Goal: Information Seeking & Learning: Learn about a topic

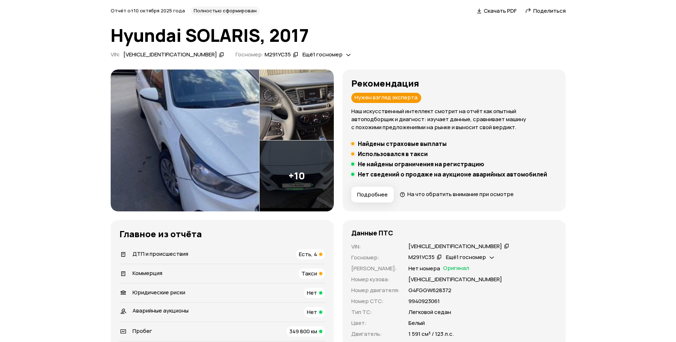
scroll to position [109, 0]
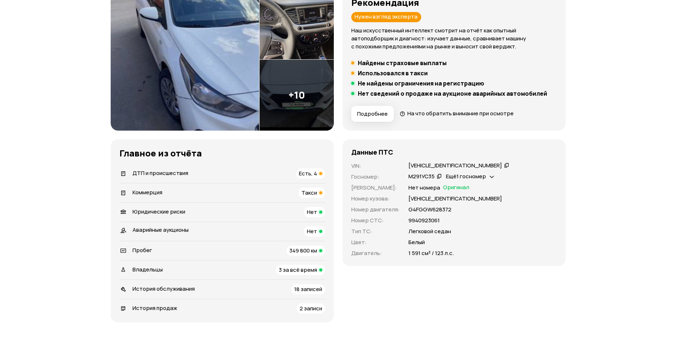
click at [245, 176] on div "ДТП и происшествия Есть, 4" at bounding box center [222, 174] width 206 height 10
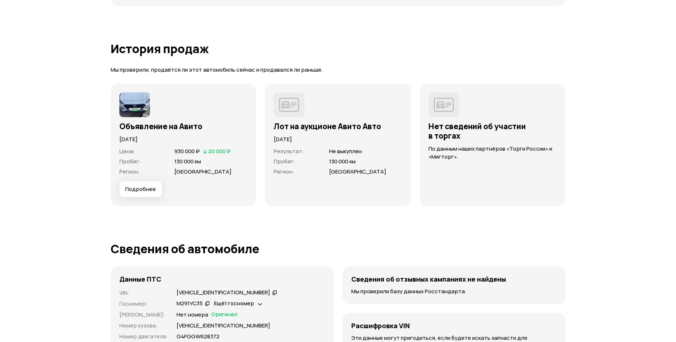
scroll to position [2028, 0]
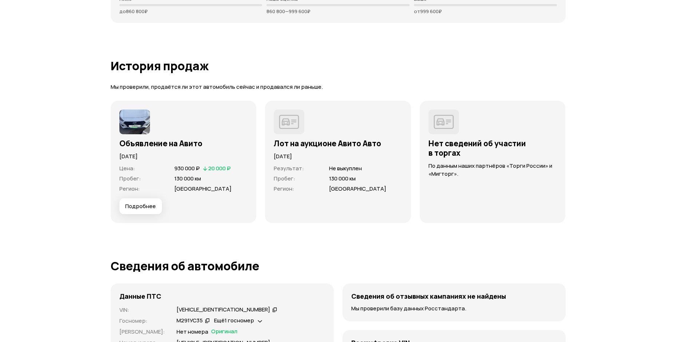
click at [143, 200] on button "Подробнее" at bounding box center [140, 206] width 43 height 16
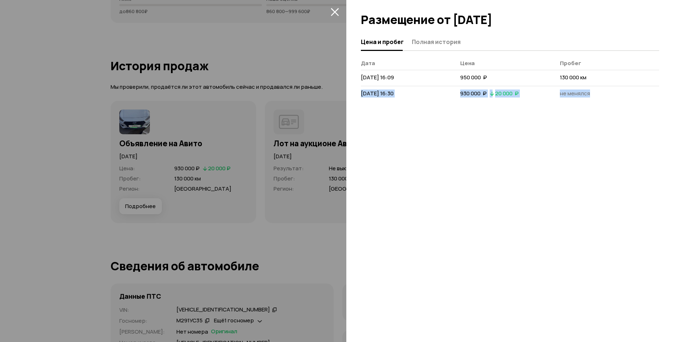
drag, startPoint x: 589, startPoint y: 78, endPoint x: 597, endPoint y: 78, distance: 7.7
click at [603, 81] on td "130 000 км" at bounding box center [609, 78] width 99 height 16
drag, startPoint x: 336, startPoint y: 8, endPoint x: 347, endPoint y: 9, distance: 10.9
click at [336, 8] on icon "закрыть" at bounding box center [335, 12] width 8 height 8
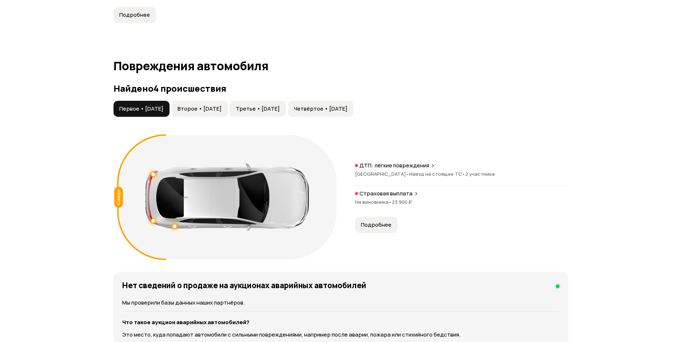
scroll to position [681, 0]
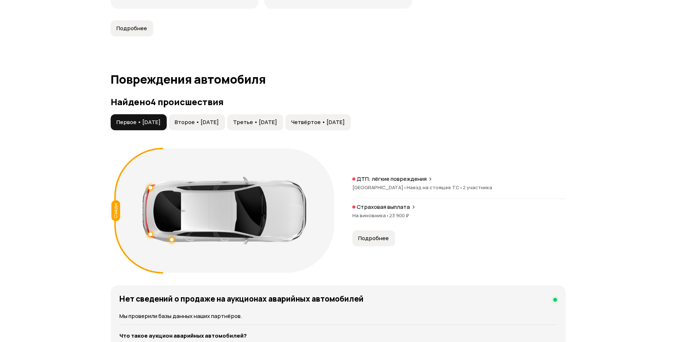
click at [382, 207] on p "Страховая выплата" at bounding box center [383, 206] width 53 height 7
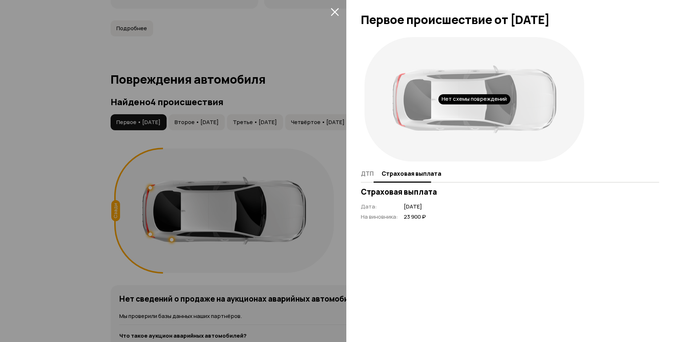
click at [366, 173] on span "ДТП" at bounding box center [367, 173] width 13 height 7
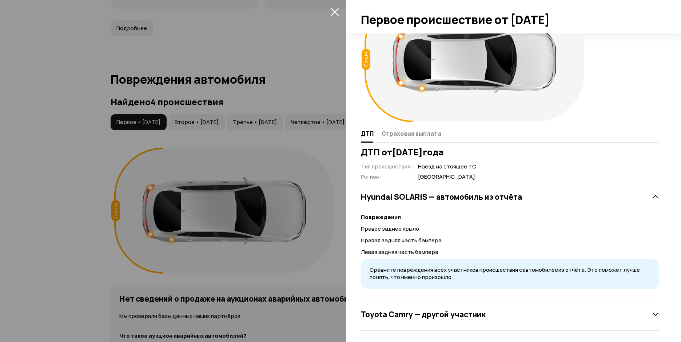
scroll to position [43, 0]
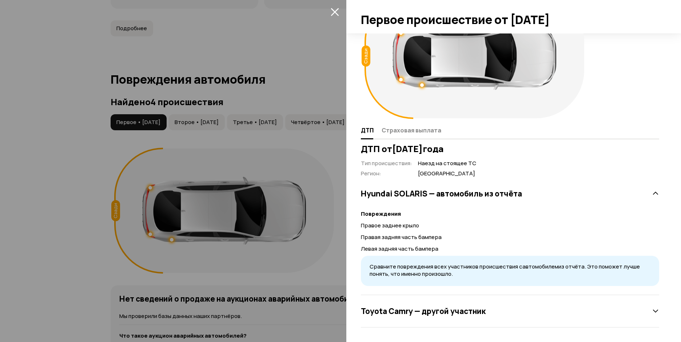
click at [479, 315] on h3 "Toyota Camry — другой участник" at bounding box center [423, 310] width 125 height 9
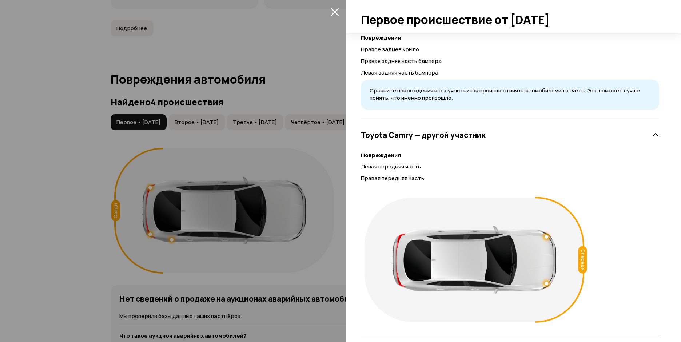
scroll to position [225, 0]
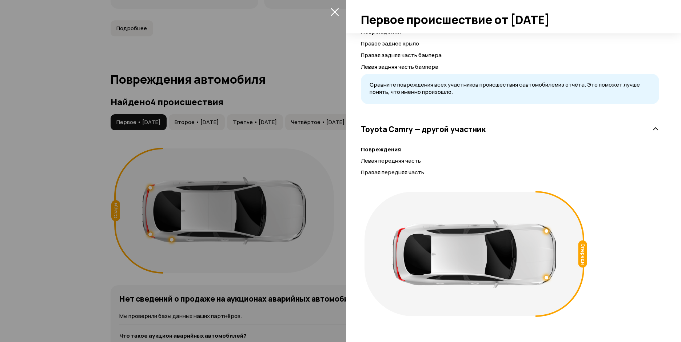
click at [652, 127] on icon at bounding box center [655, 129] width 7 height 7
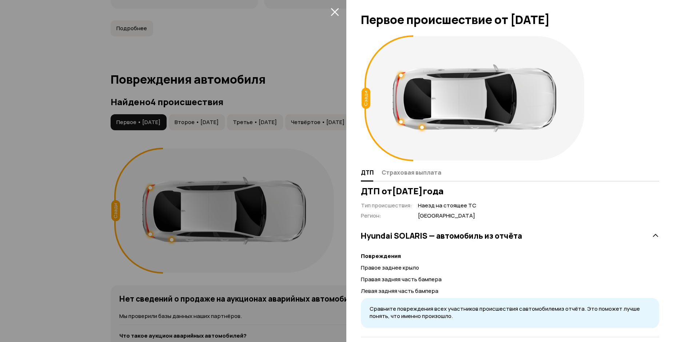
scroll to position [0, 0]
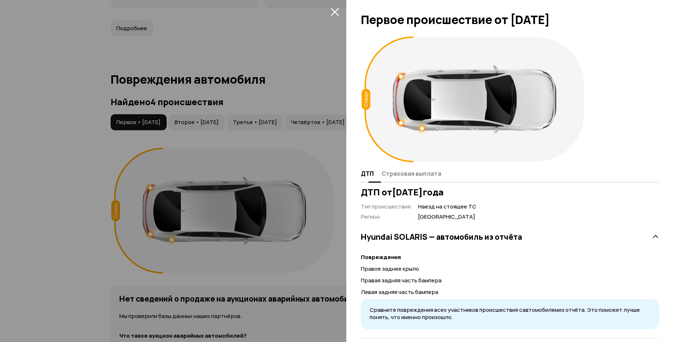
click at [414, 178] on button "Страховая выплата" at bounding box center [411, 173] width 62 height 14
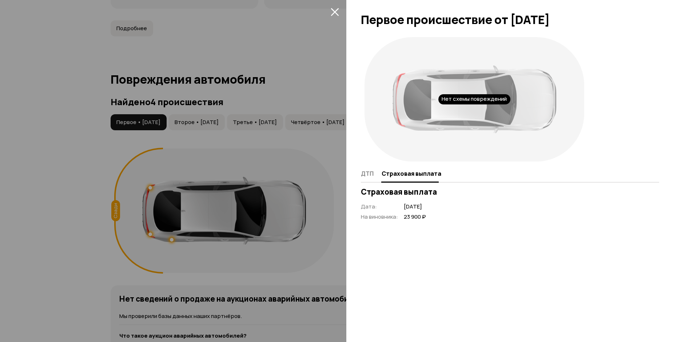
click at [330, 7] on span at bounding box center [335, 12] width 12 height 12
click at [332, 11] on icon "закрыть" at bounding box center [335, 12] width 8 height 8
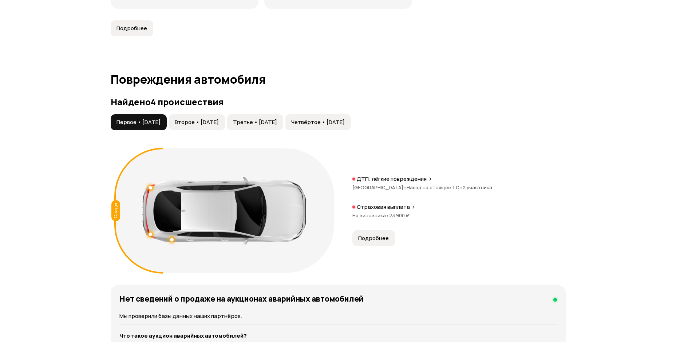
click at [196, 122] on span "Второе • [DATE]" at bounding box center [197, 122] width 44 height 7
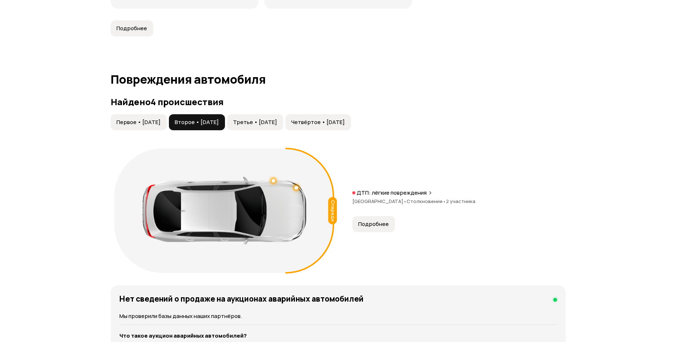
click at [390, 194] on p "ДТП: лёгкие повреждения" at bounding box center [392, 192] width 70 height 7
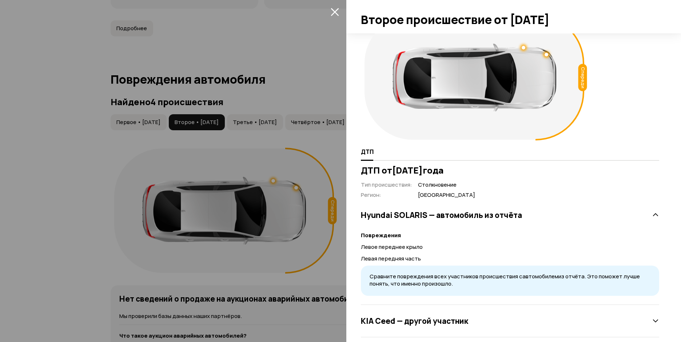
scroll to position [32, 0]
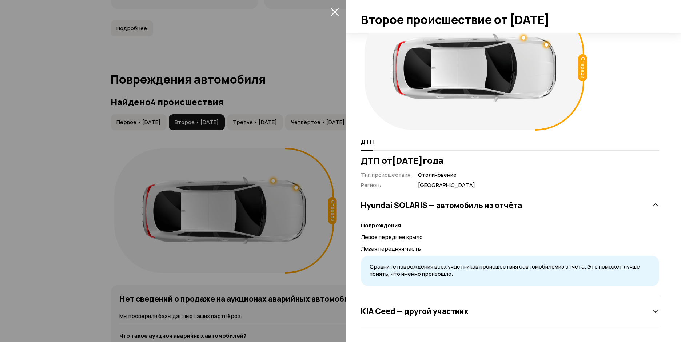
click at [459, 316] on div "KIA Ceed — другой участник" at bounding box center [510, 311] width 298 height 15
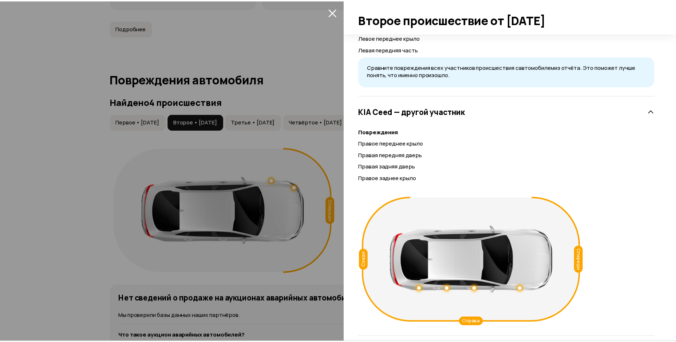
scroll to position [241, 0]
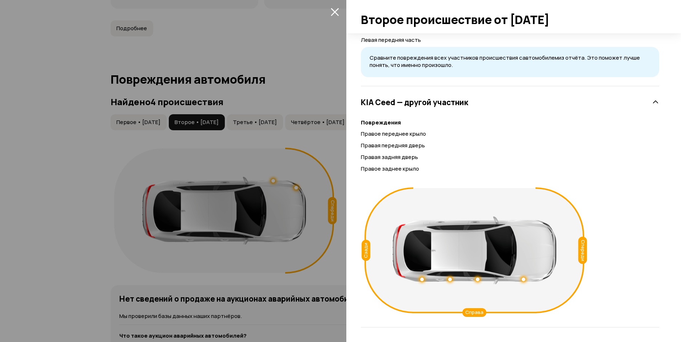
click at [339, 19] on div at bounding box center [340, 171] width 681 height 342
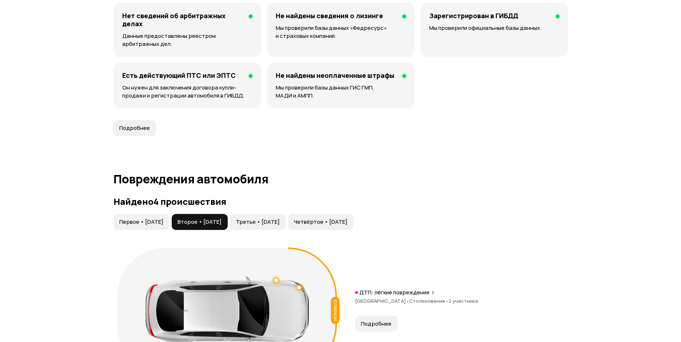
scroll to position [718, 0]
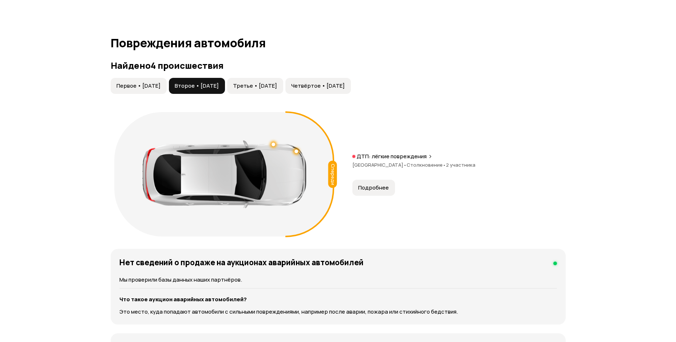
click at [267, 86] on span "Третье • [DATE]" at bounding box center [255, 85] width 44 height 7
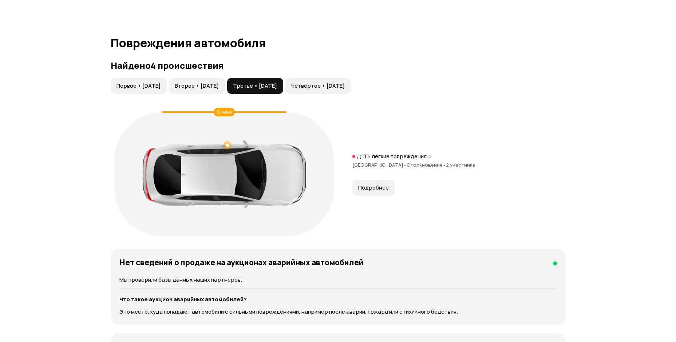
click at [368, 187] on span "Подробнее" at bounding box center [373, 187] width 31 height 7
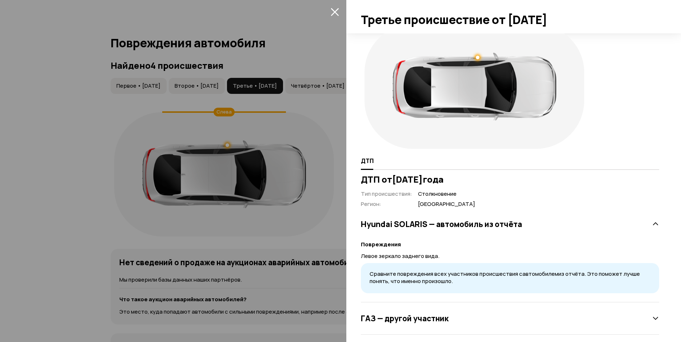
scroll to position [20, 0]
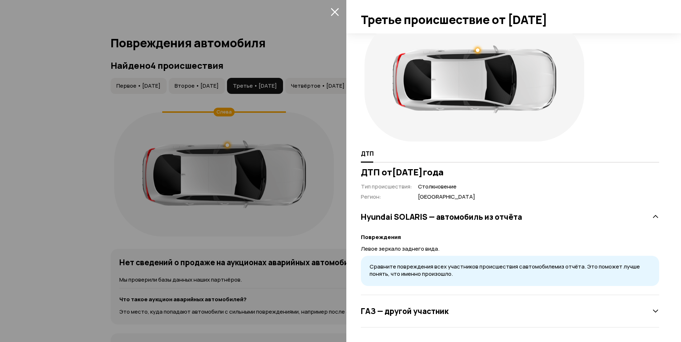
click at [425, 314] on h3 "ГАЗ — другой участник" at bounding box center [405, 310] width 88 height 9
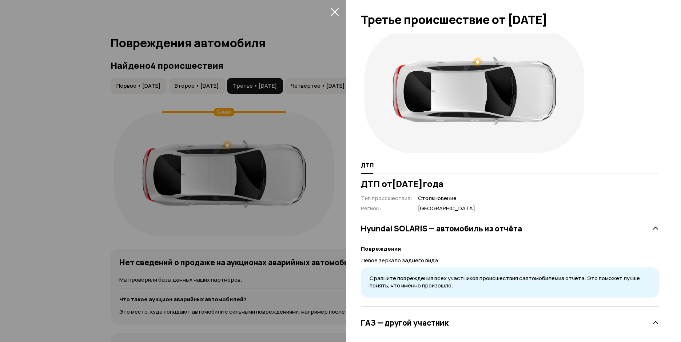
scroll to position [0, 0]
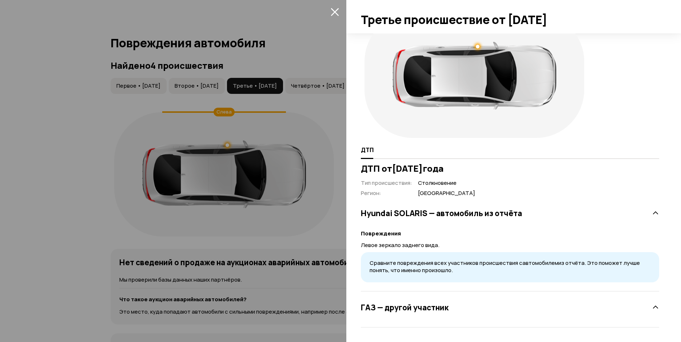
click at [439, 309] on h3 "ГАЗ — другой участник" at bounding box center [405, 307] width 88 height 9
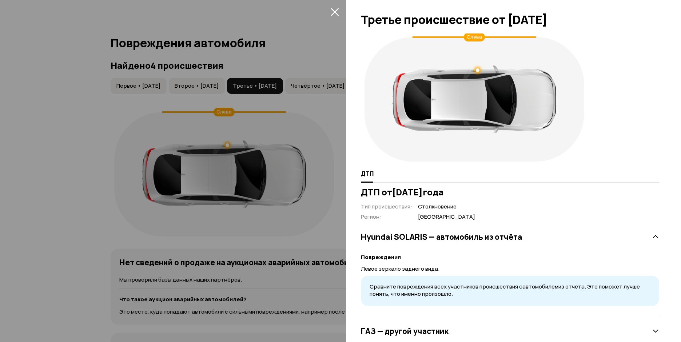
click at [332, 13] on icon "закрыть" at bounding box center [335, 12] width 8 height 8
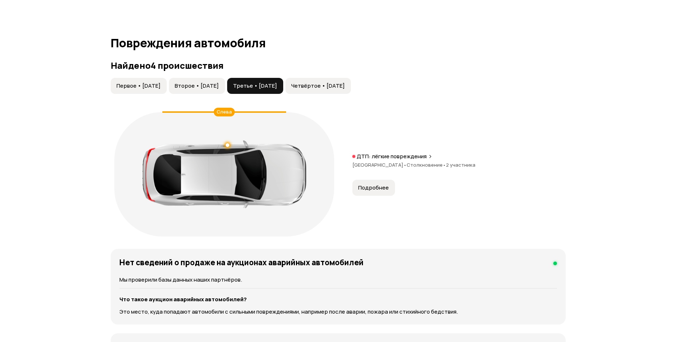
click at [336, 90] on span "Четвёртое • [DATE]" at bounding box center [318, 85] width 54 height 7
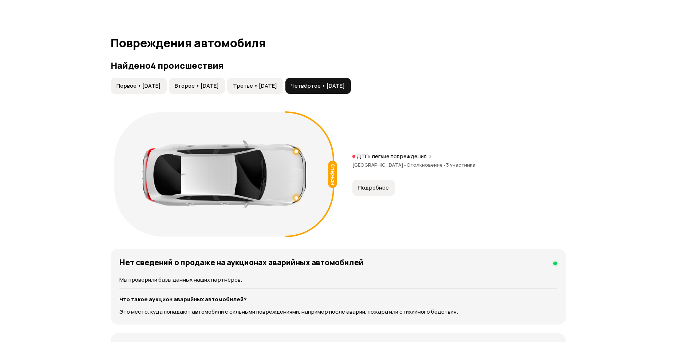
click at [385, 187] on span "Подробнее" at bounding box center [373, 187] width 31 height 7
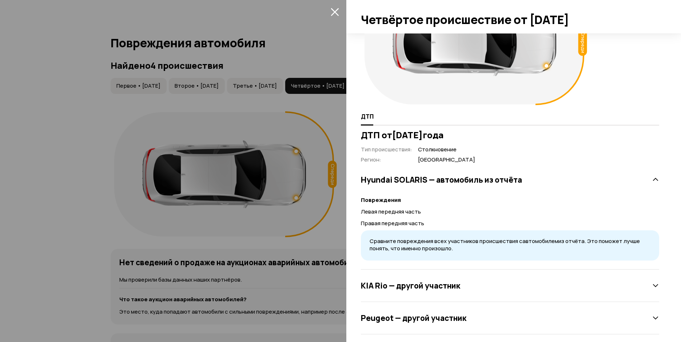
scroll to position [64, 0]
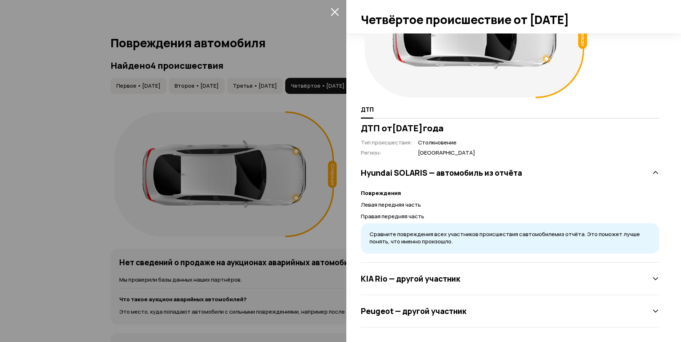
click at [425, 277] on h3 "[PERSON_NAME] — другой участник" at bounding box center [410, 278] width 99 height 9
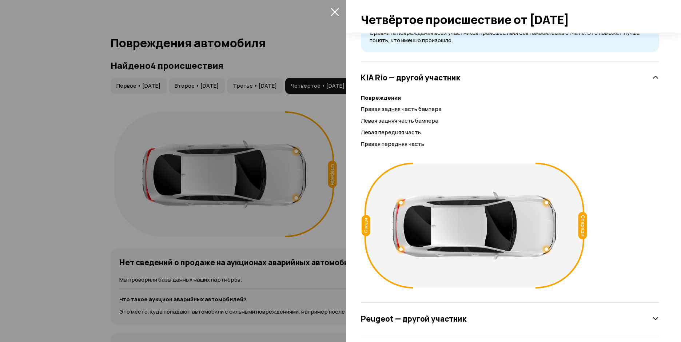
scroll to position [273, 0]
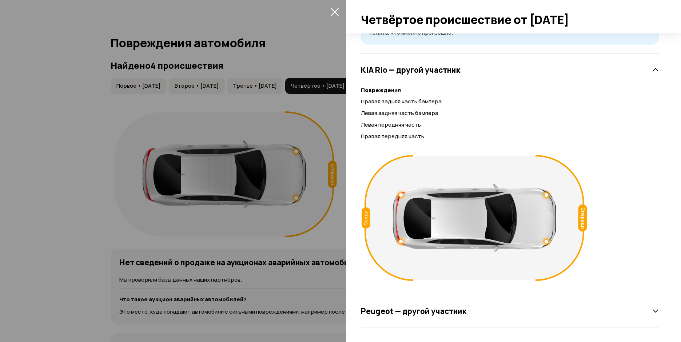
click at [523, 312] on div "Peugeot — другой участник" at bounding box center [510, 311] width 298 height 15
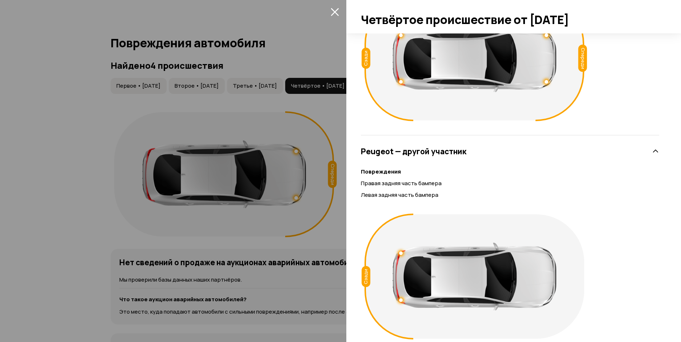
scroll to position [459, 0]
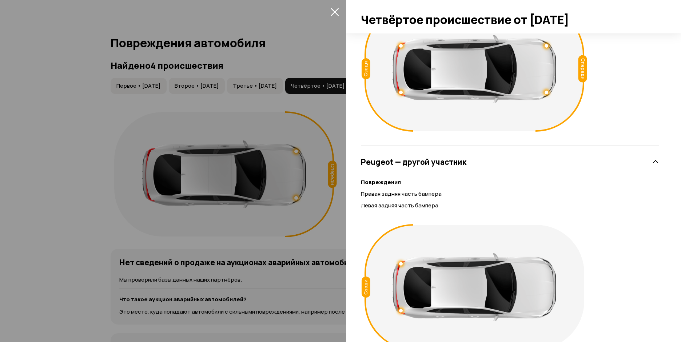
click at [653, 166] on div "Peugeot — другой участник" at bounding box center [510, 162] width 298 height 15
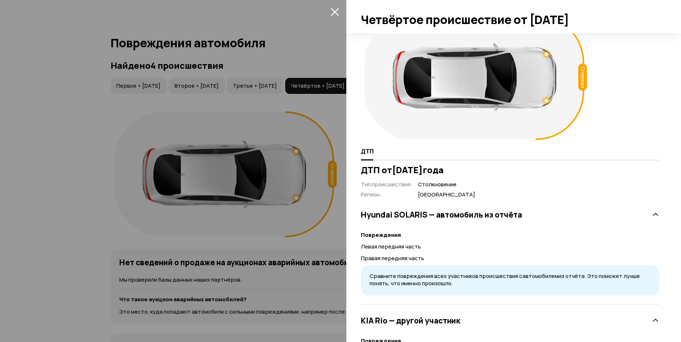
scroll to position [18, 0]
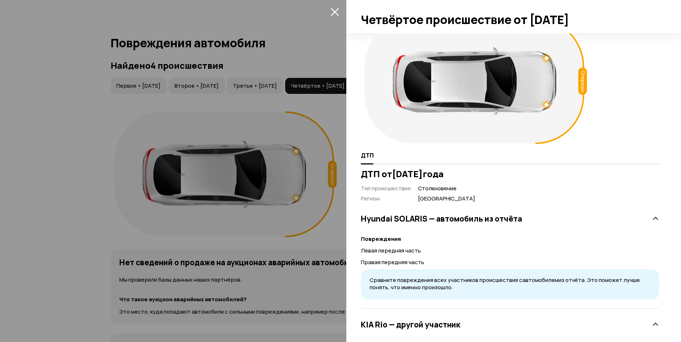
click at [652, 218] on icon at bounding box center [655, 218] width 7 height 7
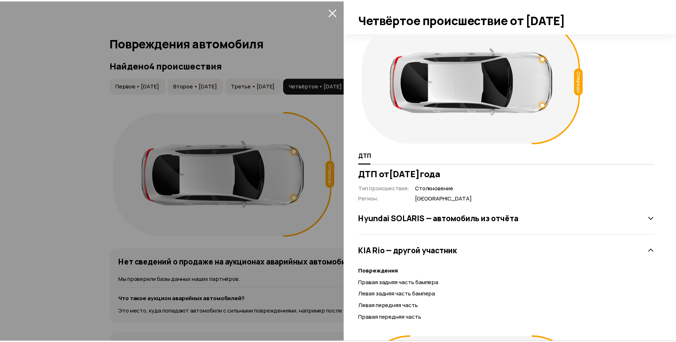
scroll to position [0, 0]
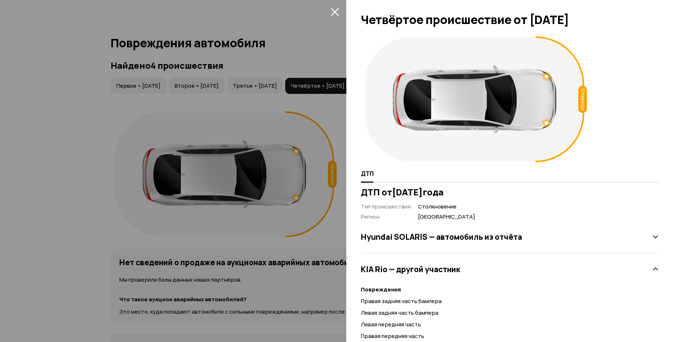
click at [336, 9] on icon "закрыть" at bounding box center [335, 12] width 8 height 8
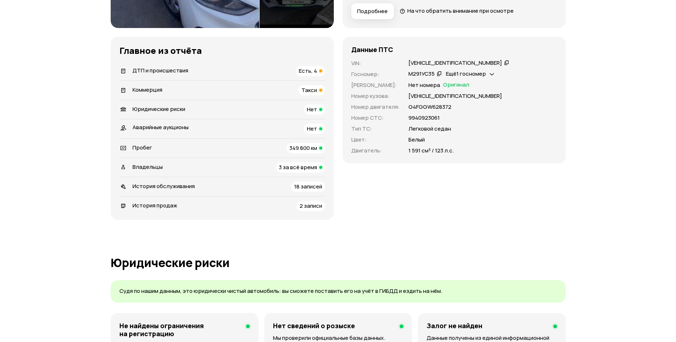
scroll to position [218, 0]
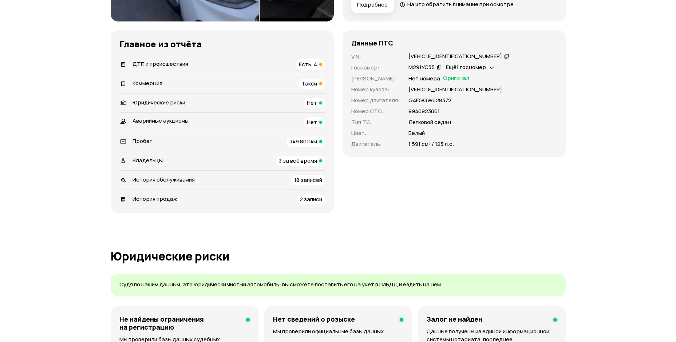
click at [307, 183] on span "18 записей" at bounding box center [308, 180] width 28 height 8
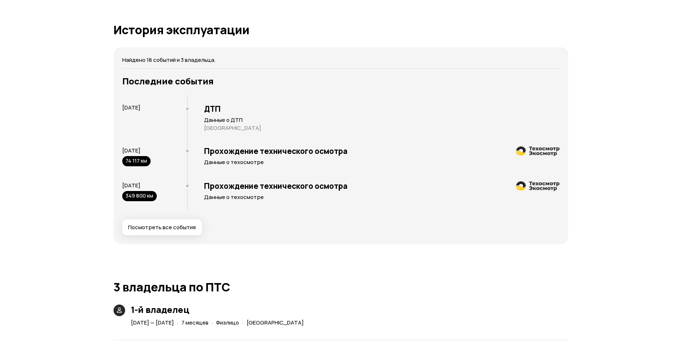
scroll to position [1390, 0]
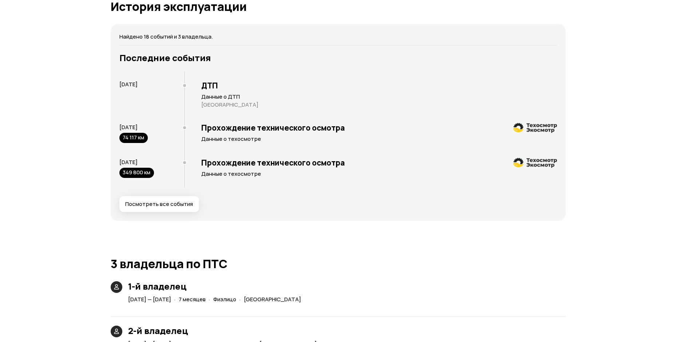
click at [174, 209] on button "Посмотреть все события" at bounding box center [159, 204] width 80 height 16
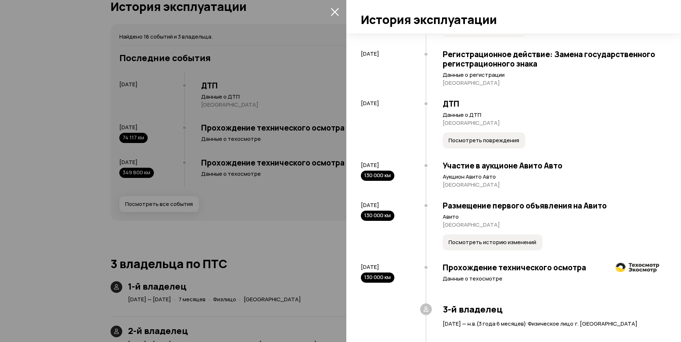
scroll to position [328, 0]
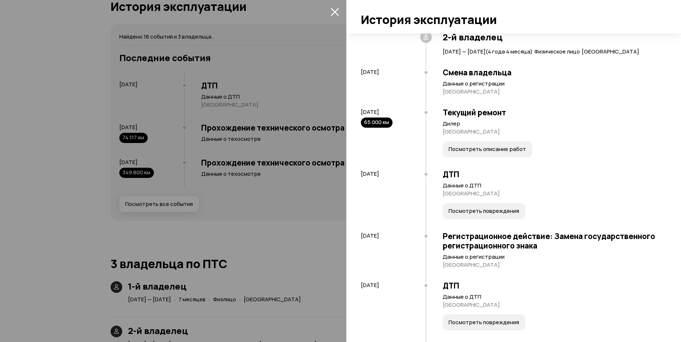
click at [481, 153] on span "Посмотреть описание работ" at bounding box center [488, 149] width 78 height 7
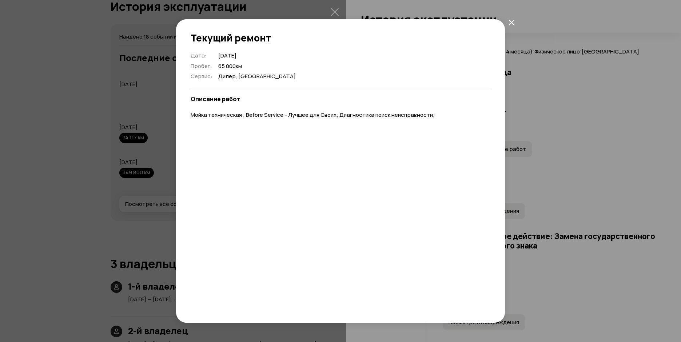
click at [511, 24] on icon "закрыть" at bounding box center [512, 22] width 6 height 6
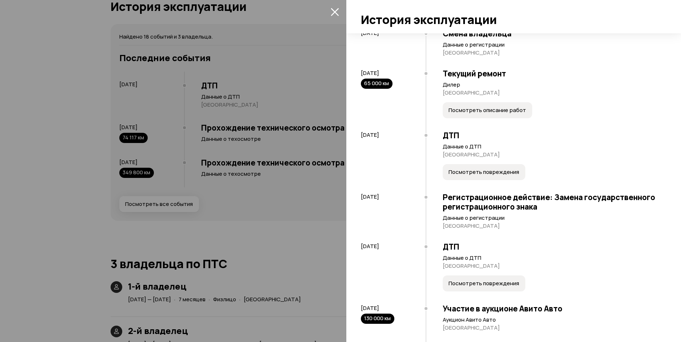
scroll to position [619, 0]
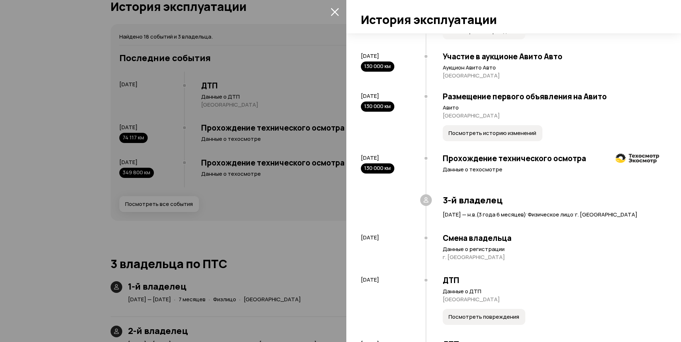
click at [465, 137] on span "Посмотреть историю изменений" at bounding box center [493, 133] width 88 height 7
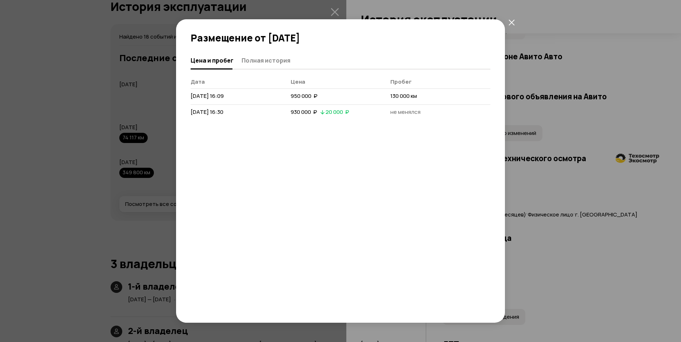
click at [513, 25] on icon "закрыть" at bounding box center [512, 22] width 6 height 6
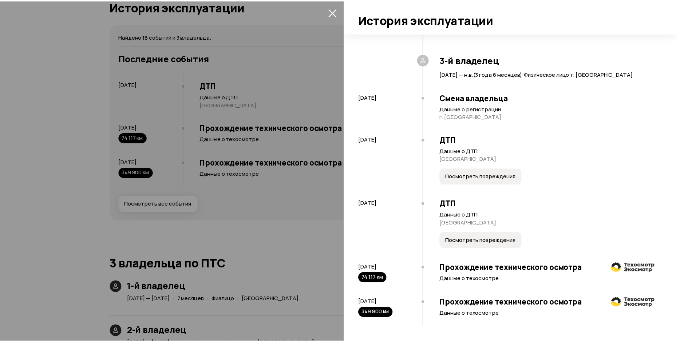
scroll to position [785, 0]
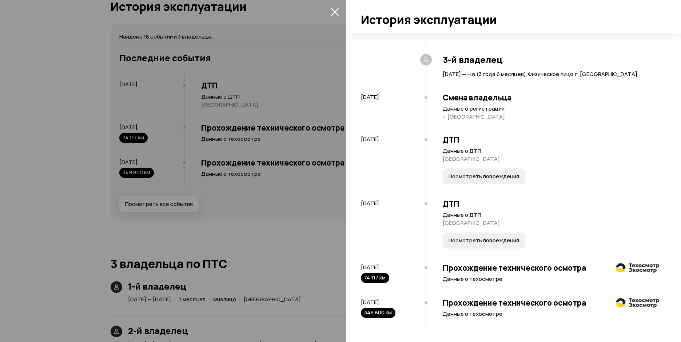
click at [496, 242] on span "Посмотреть повреждения" at bounding box center [484, 240] width 71 height 7
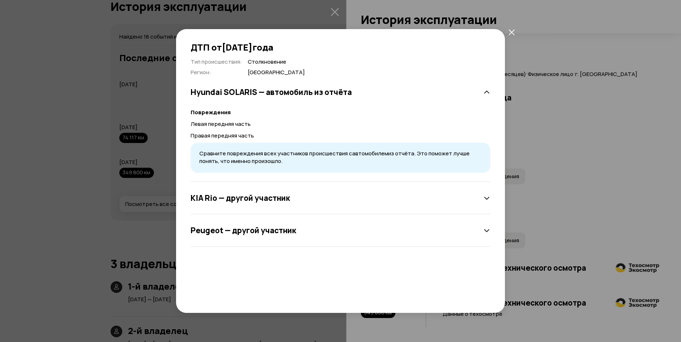
click at [515, 33] on button "закрыть" at bounding box center [511, 31] width 13 height 13
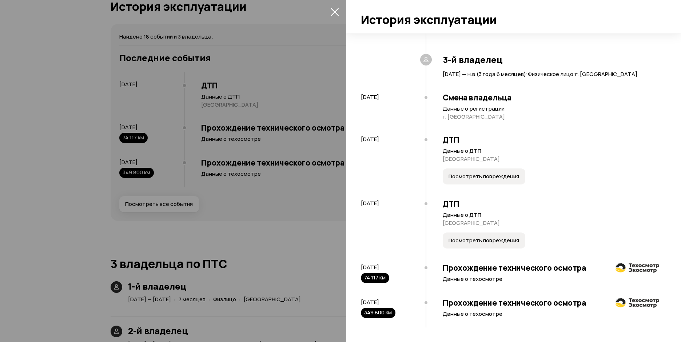
click at [336, 10] on icon "закрыть" at bounding box center [335, 12] width 8 height 8
